Goal: Information Seeking & Learning: Learn about a topic

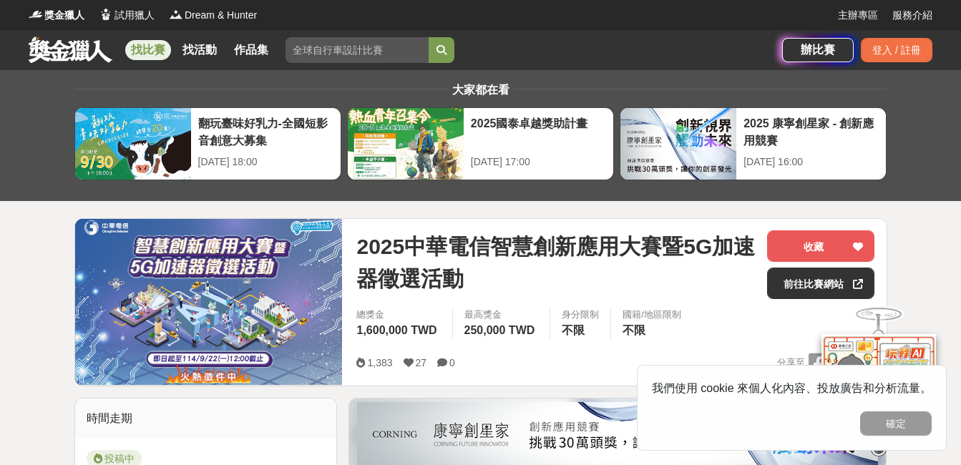
click at [149, 44] on link "找比賽" at bounding box center [148, 50] width 46 height 20
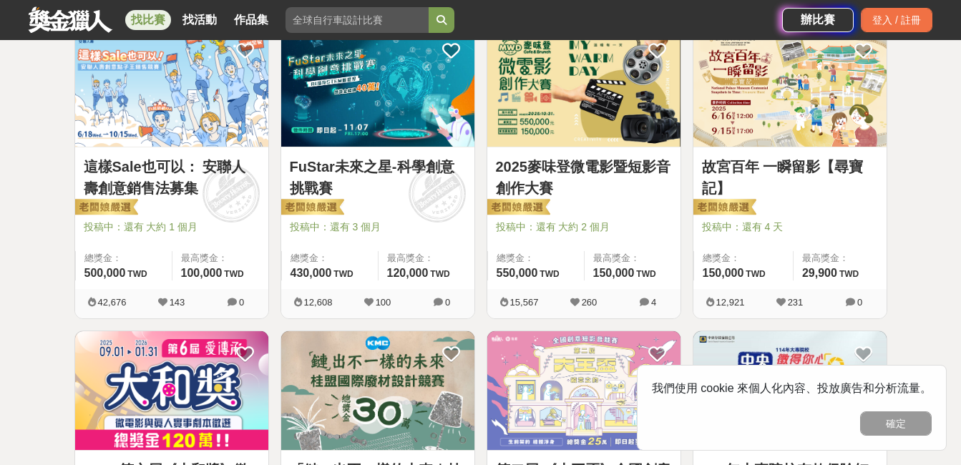
scroll to position [572, 0]
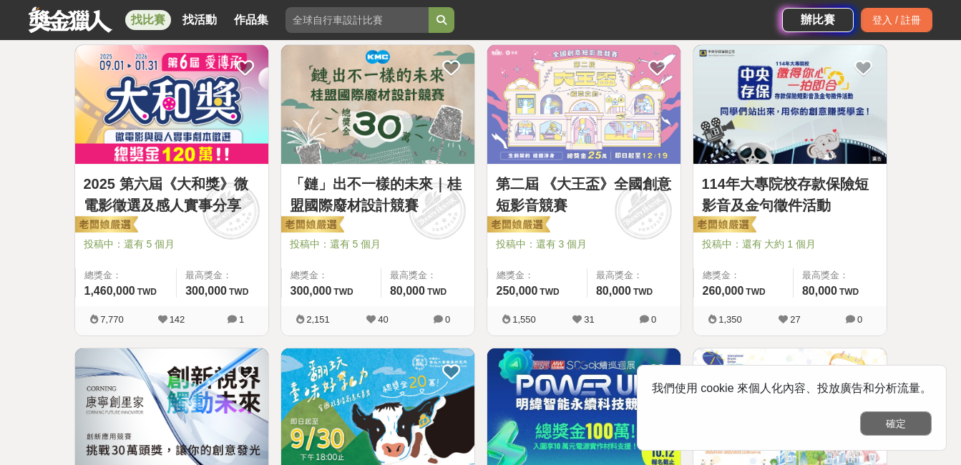
click at [914, 423] on button "確定" at bounding box center [896, 423] width 72 height 24
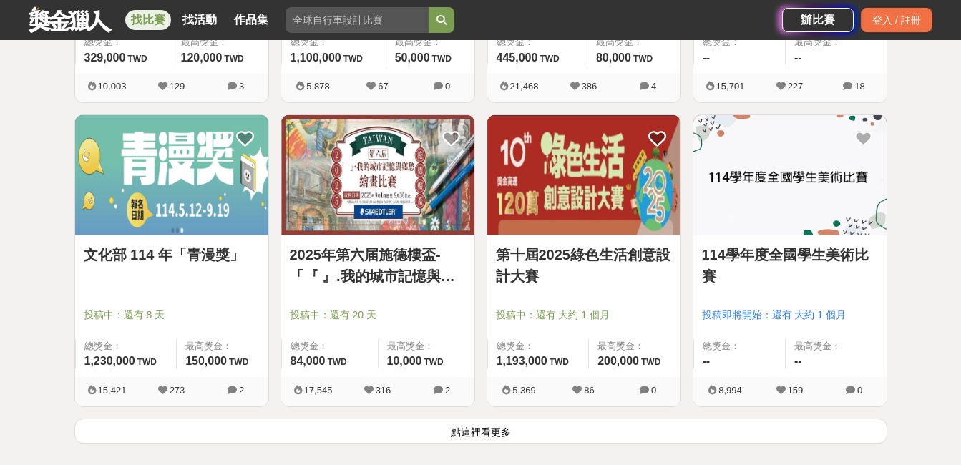
scroll to position [2003, 0]
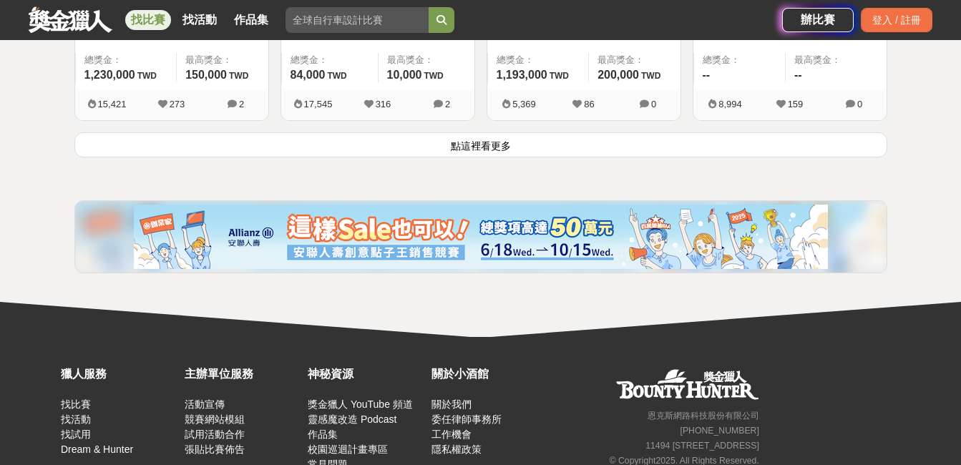
drag, startPoint x: 484, startPoint y: 144, endPoint x: 557, endPoint y: 172, distance: 78.4
click at [484, 144] on button "點這裡看更多" at bounding box center [480, 144] width 813 height 25
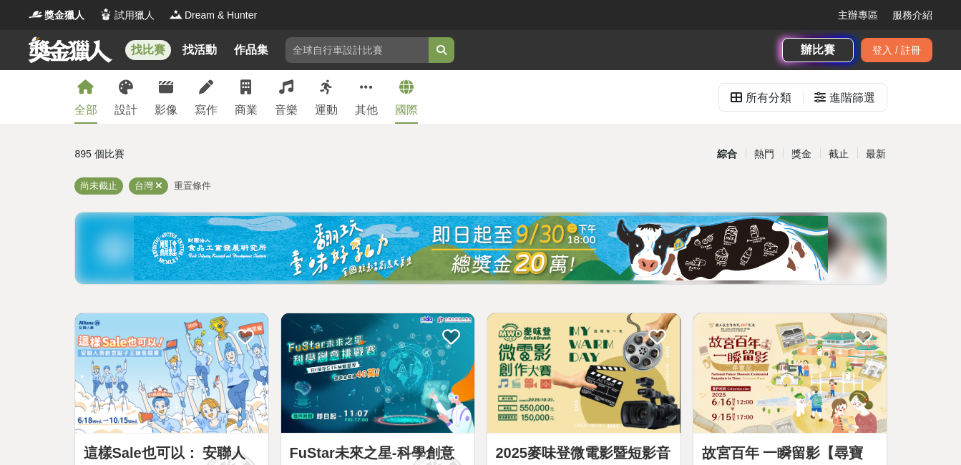
click at [409, 96] on link "國際" at bounding box center [406, 97] width 23 height 54
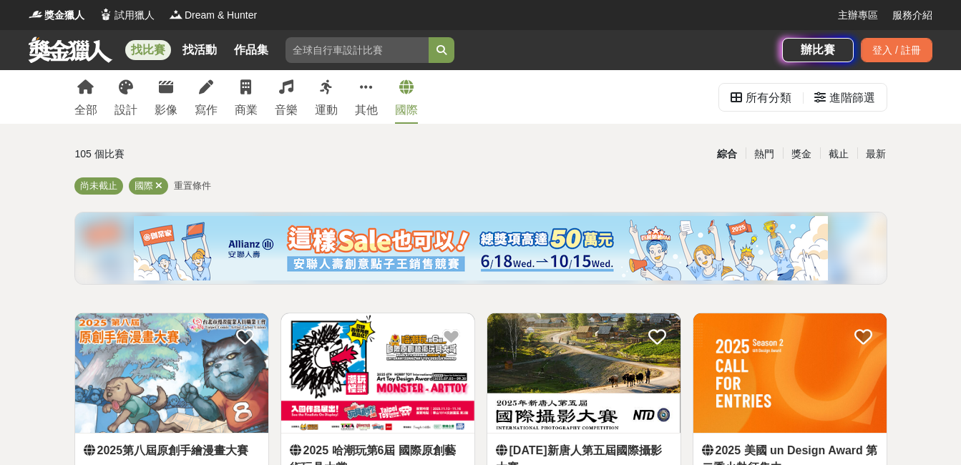
drag, startPoint x: 371, startPoint y: 92, endPoint x: 399, endPoint y: 102, distance: 28.7
click at [371, 93] on icon at bounding box center [366, 87] width 13 height 14
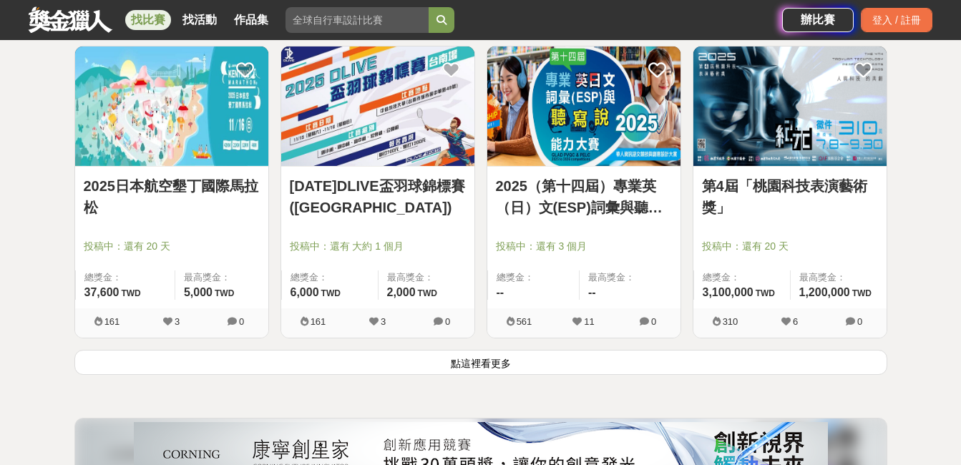
scroll to position [1789, 0]
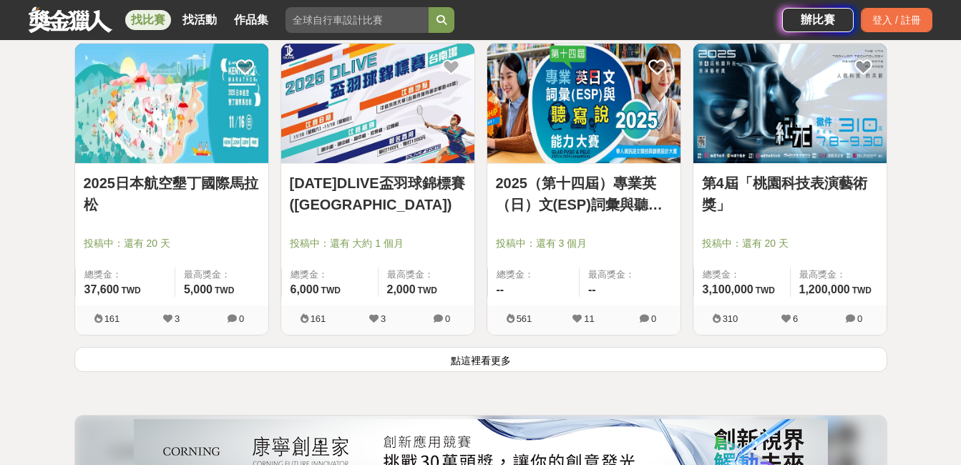
click at [491, 354] on button "點這裡看更多" at bounding box center [480, 359] width 813 height 25
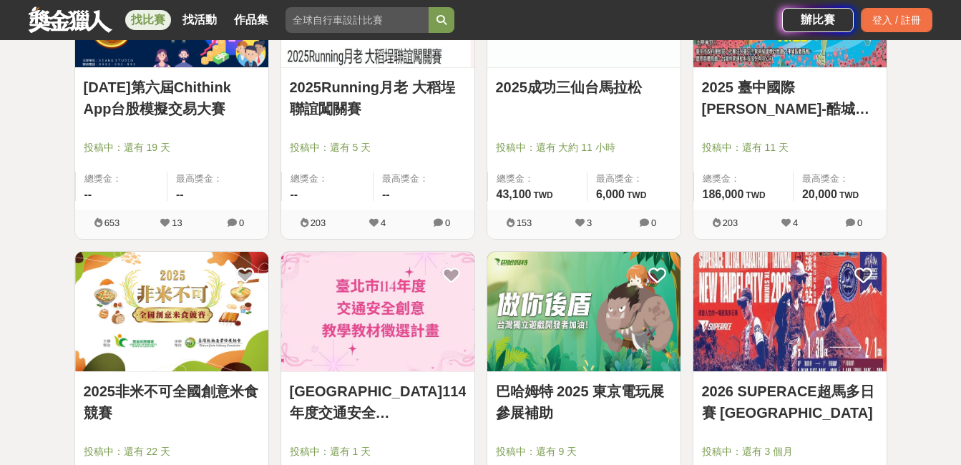
scroll to position [3649, 0]
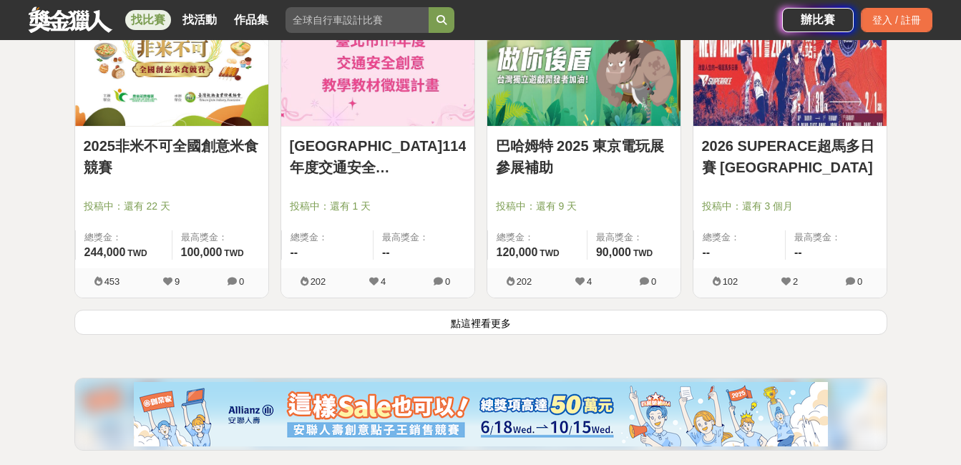
drag, startPoint x: 487, startPoint y: 318, endPoint x: 466, endPoint y: 325, distance: 21.9
click at [487, 318] on button "點這裡看更多" at bounding box center [480, 322] width 813 height 25
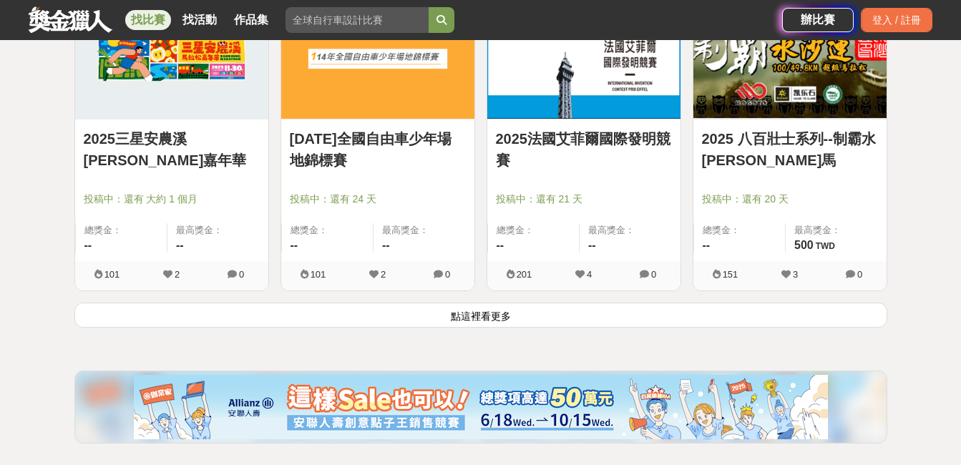
scroll to position [5510, 0]
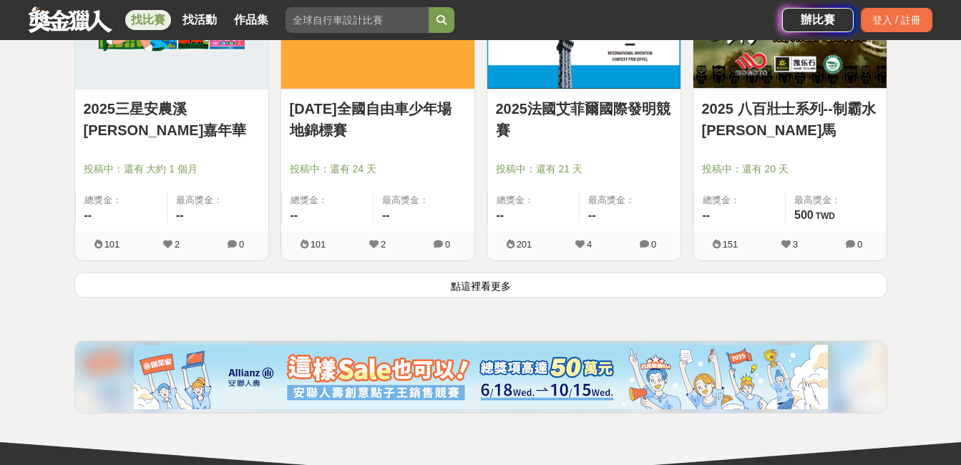
click at [499, 288] on button "點這裡看更多" at bounding box center [480, 285] width 813 height 25
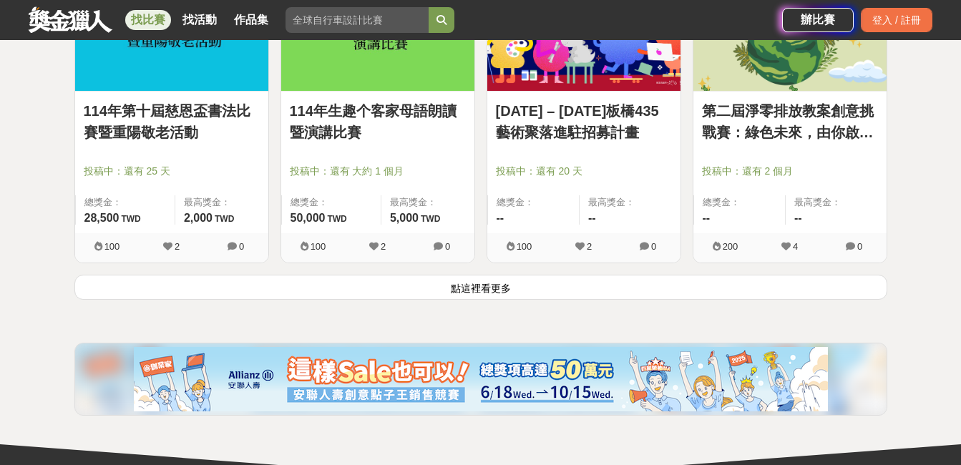
scroll to position [7513, 0]
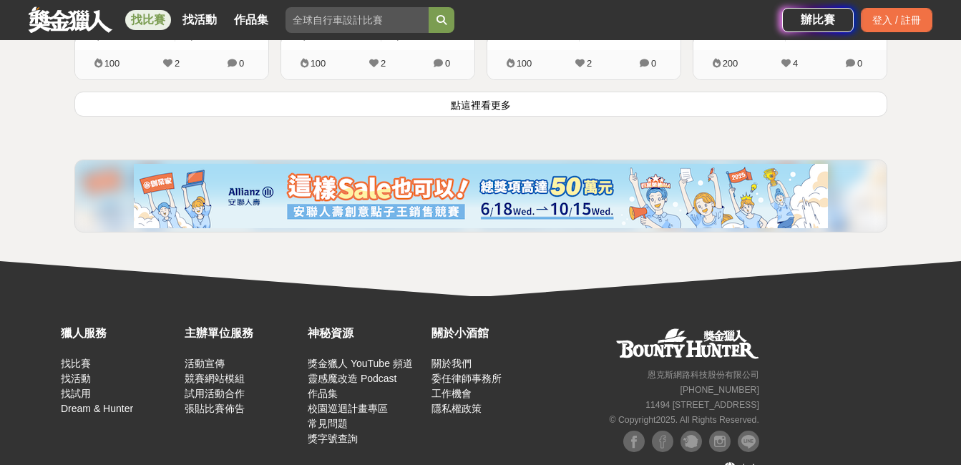
drag, startPoint x: 457, startPoint y: 104, endPoint x: 682, endPoint y: 245, distance: 265.2
click at [457, 104] on button "點這裡看更多" at bounding box center [480, 104] width 813 height 25
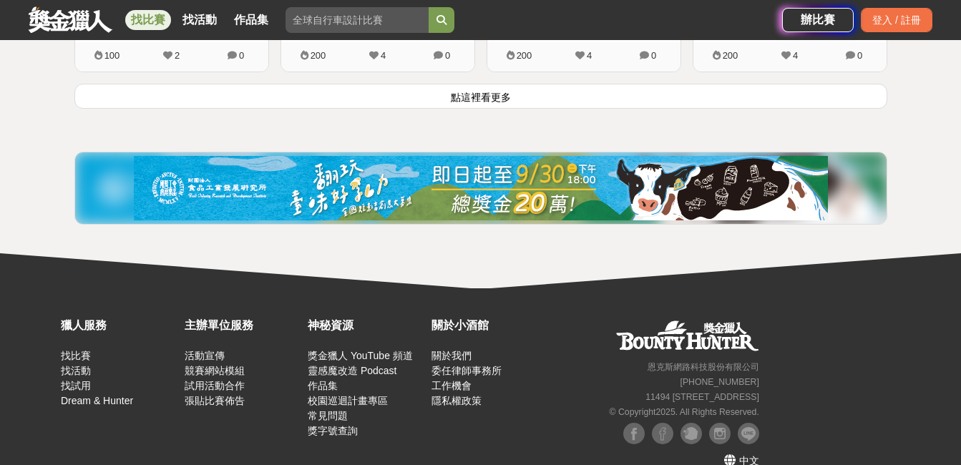
scroll to position [9368, 0]
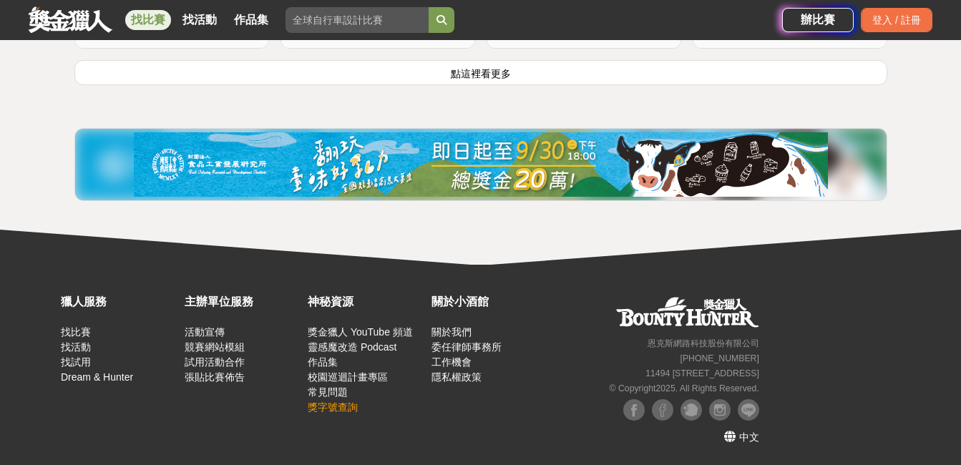
click at [349, 401] on link "獎字號查詢" at bounding box center [333, 406] width 50 height 11
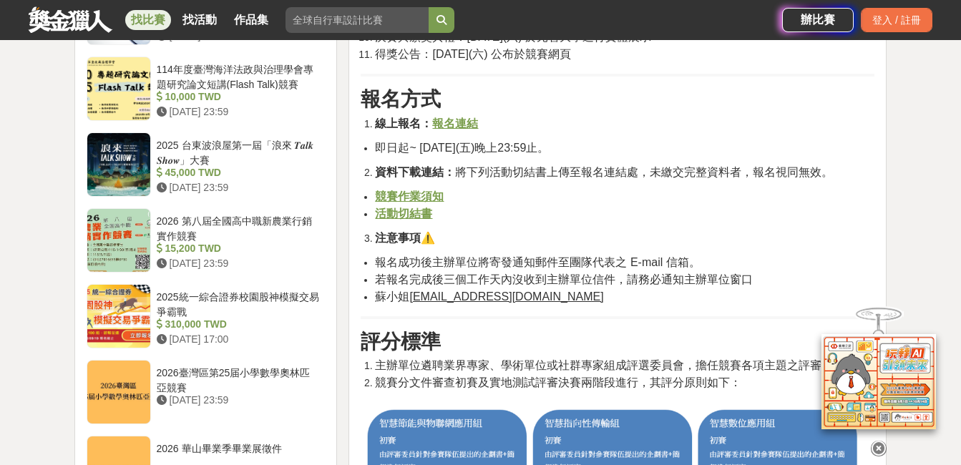
scroll to position [1932, 0]
